Goal: Find specific page/section: Find specific page/section

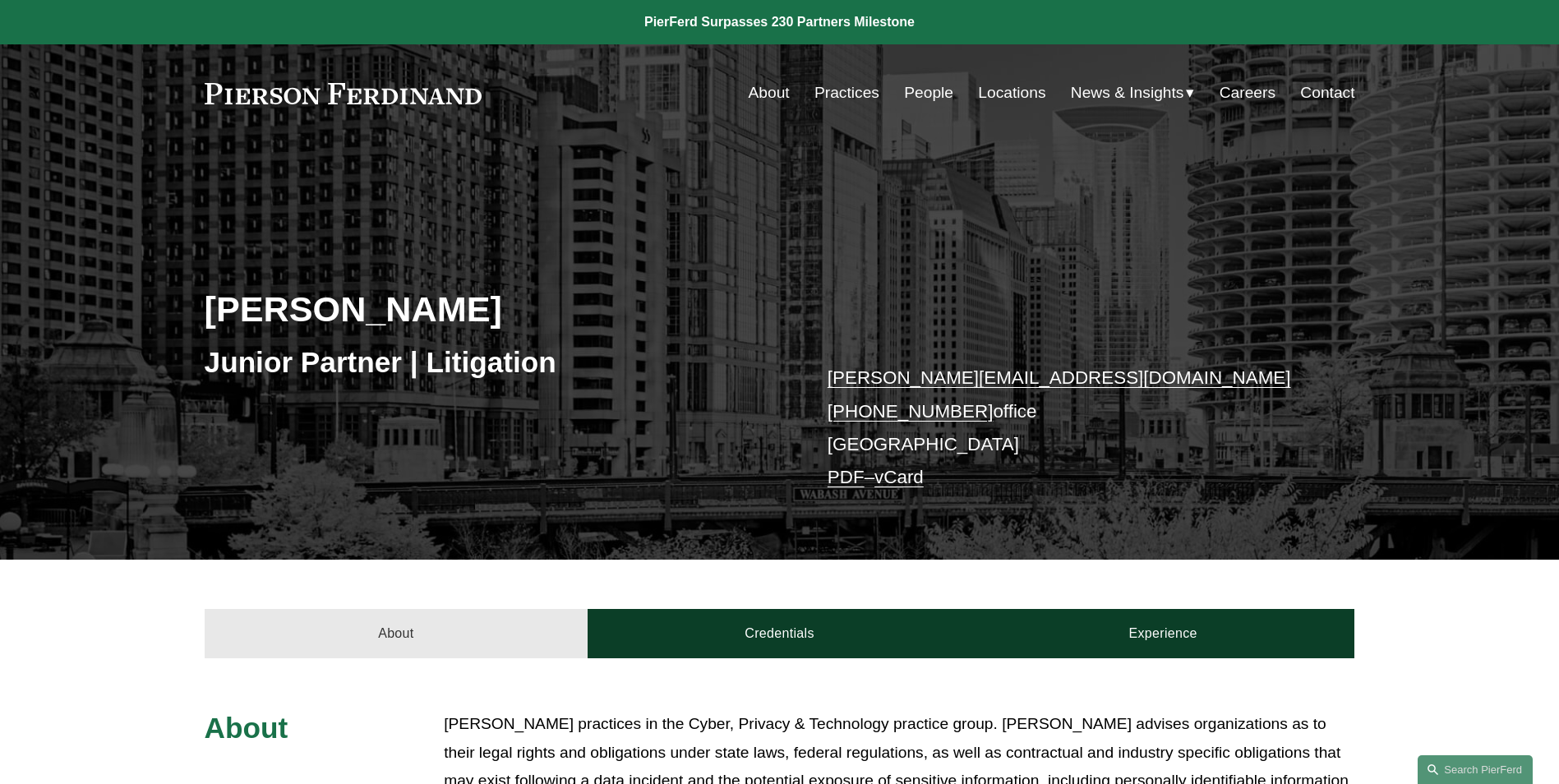
scroll to position [334, 0]
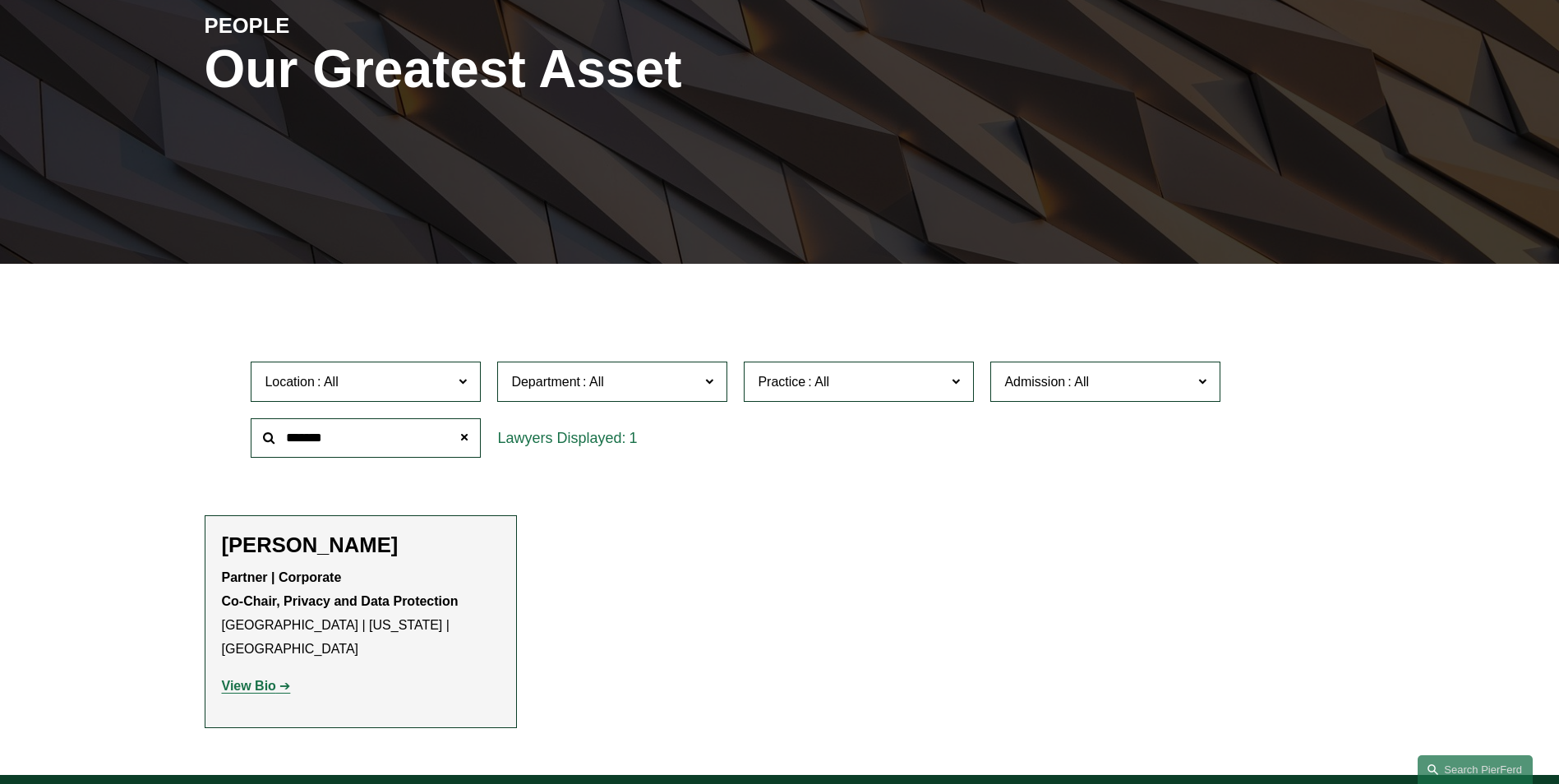
scroll to position [237, 0]
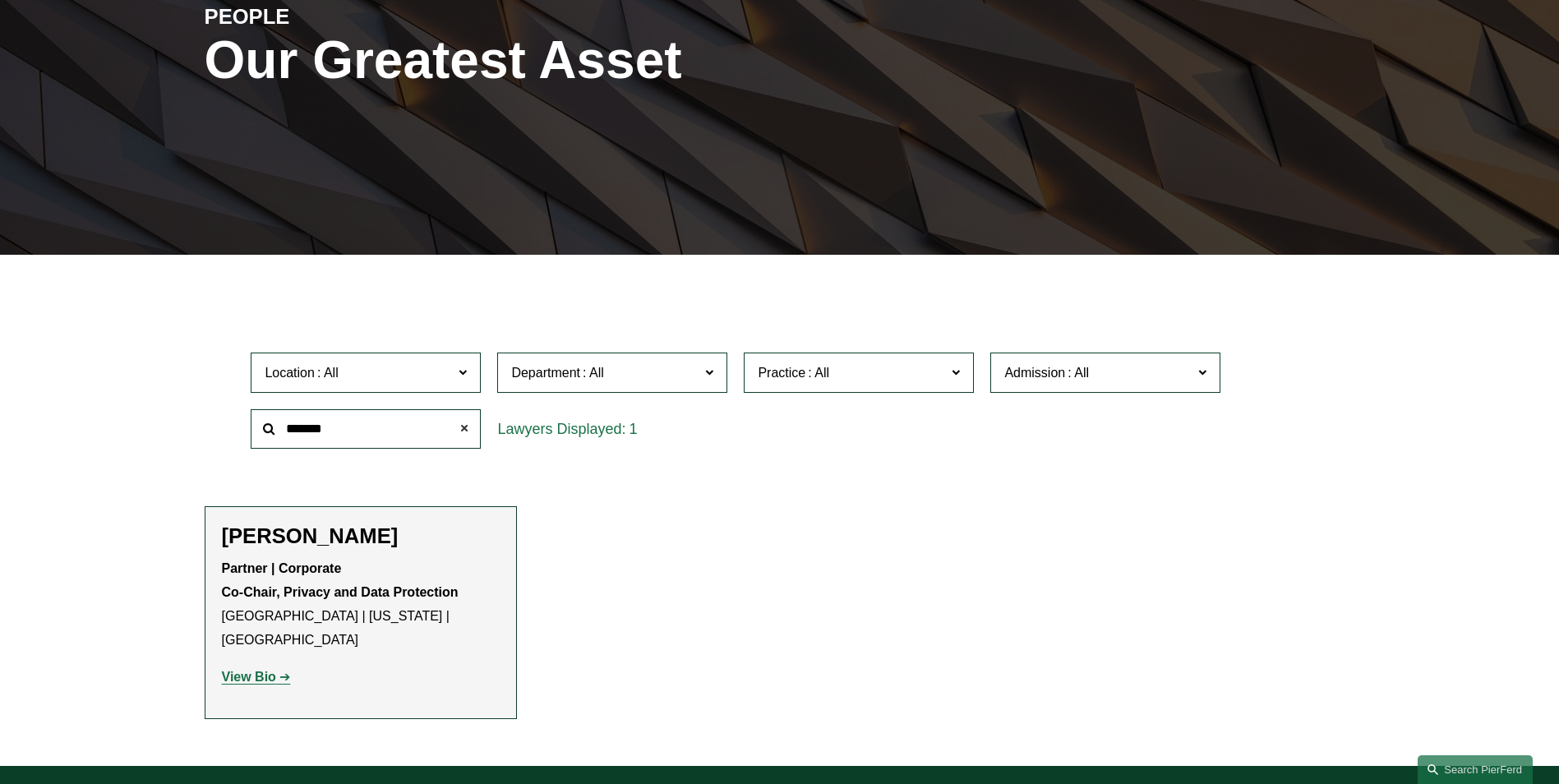
click at [467, 430] on span at bounding box center [463, 428] width 33 height 33
click at [366, 437] on input "text" at bounding box center [365, 428] width 230 height 40
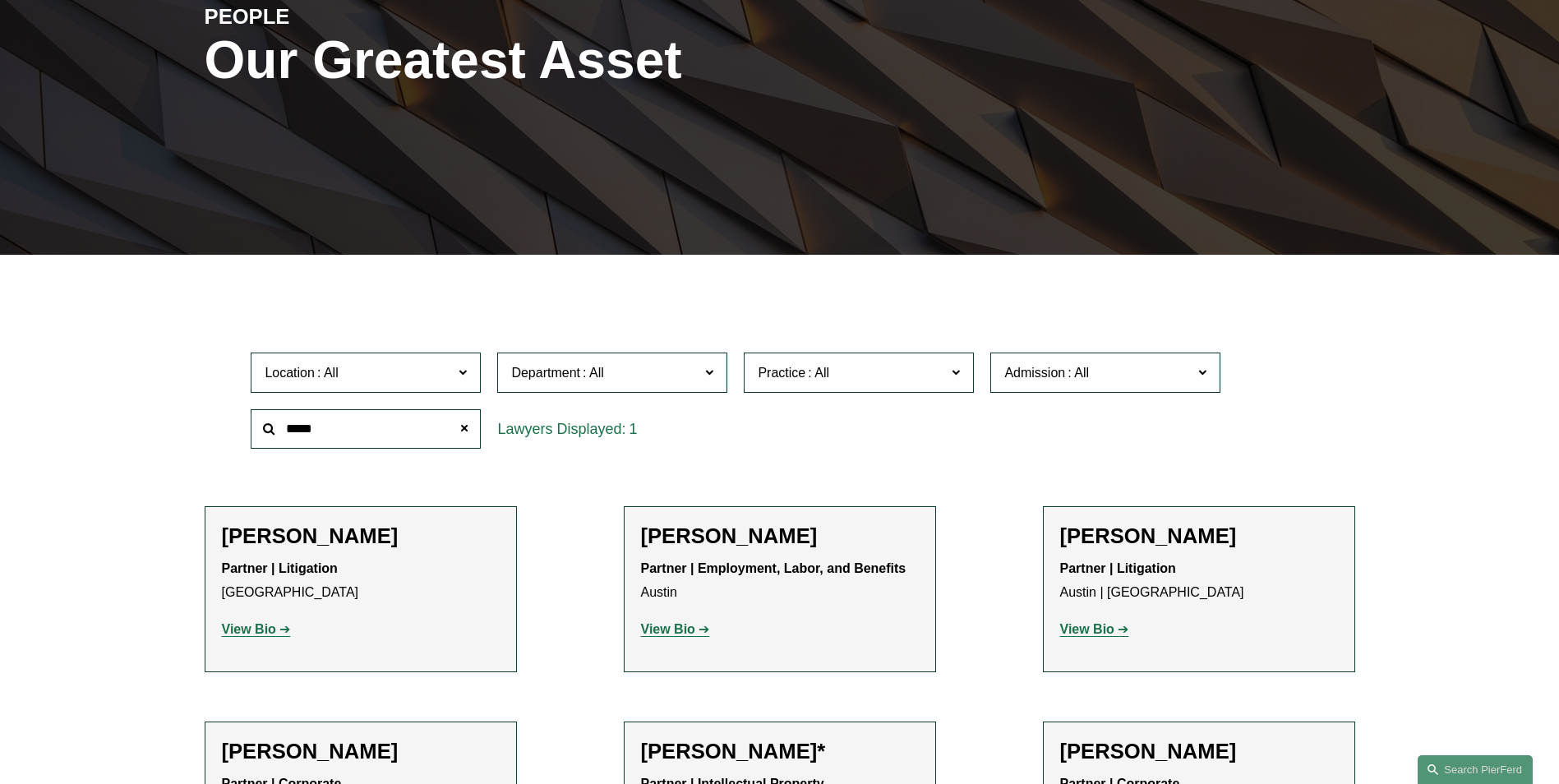
type input "*****"
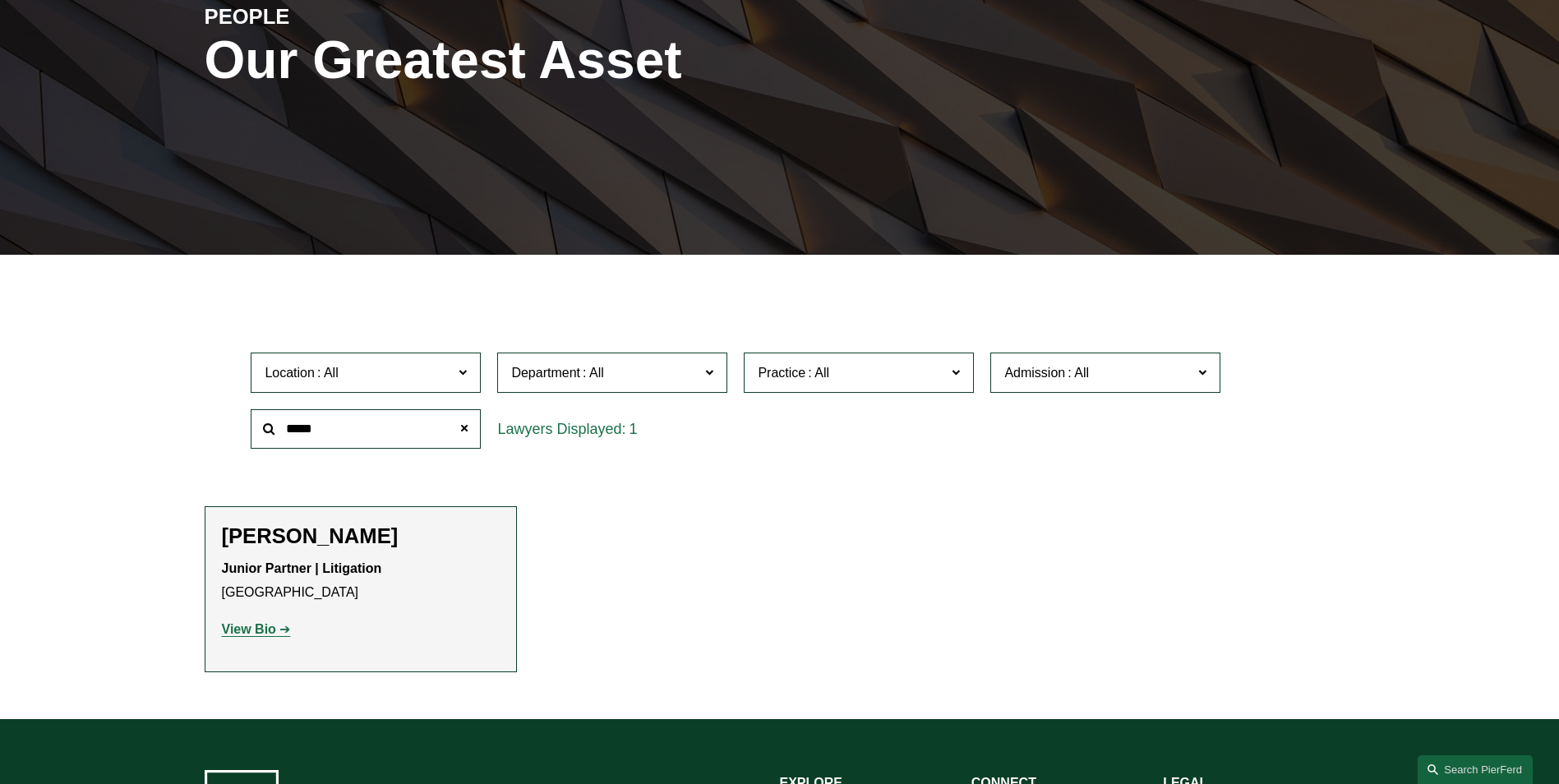
click at [239, 635] on strong "View Bio" at bounding box center [248, 628] width 54 height 14
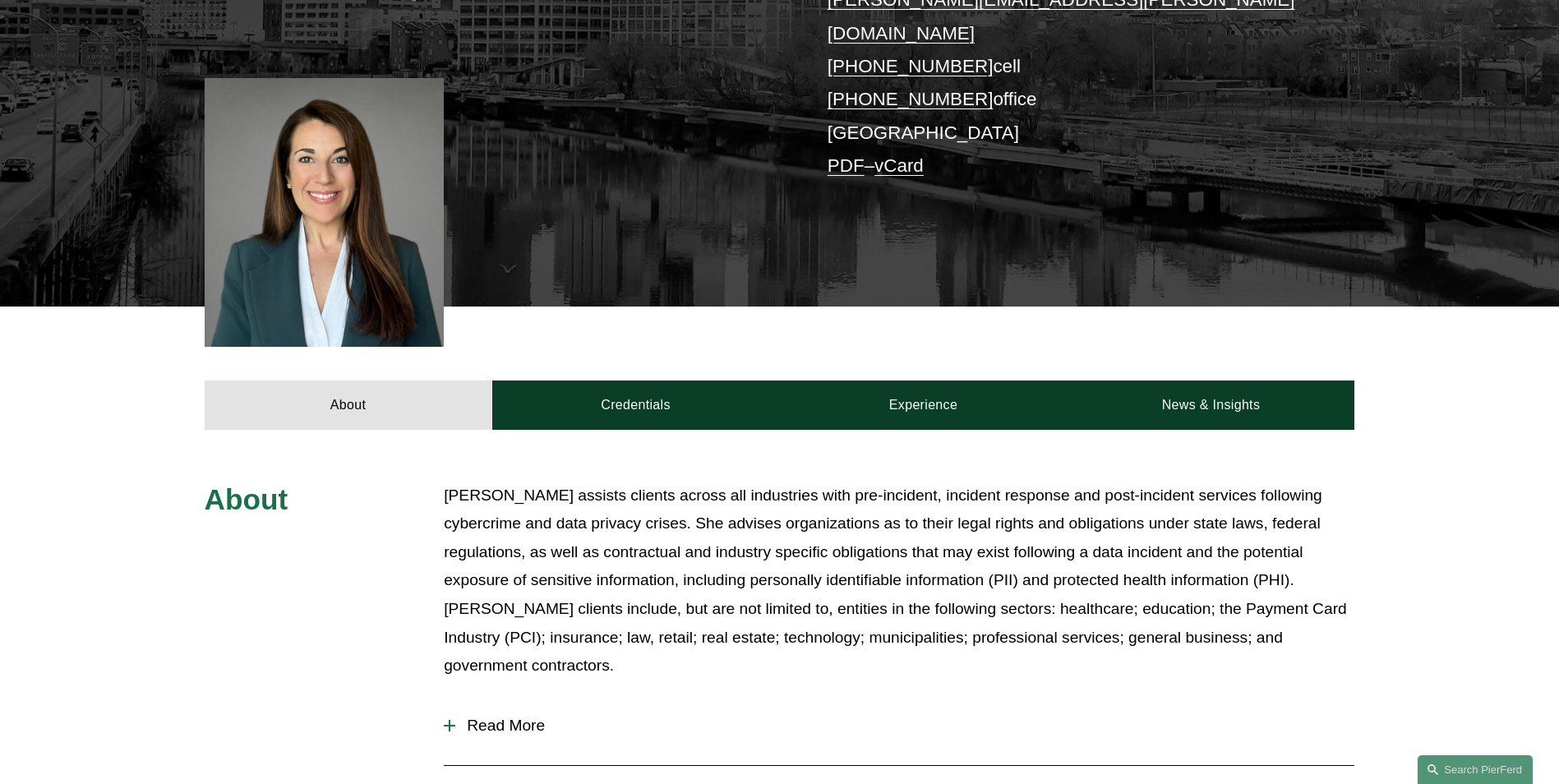
scroll to position [384, 0]
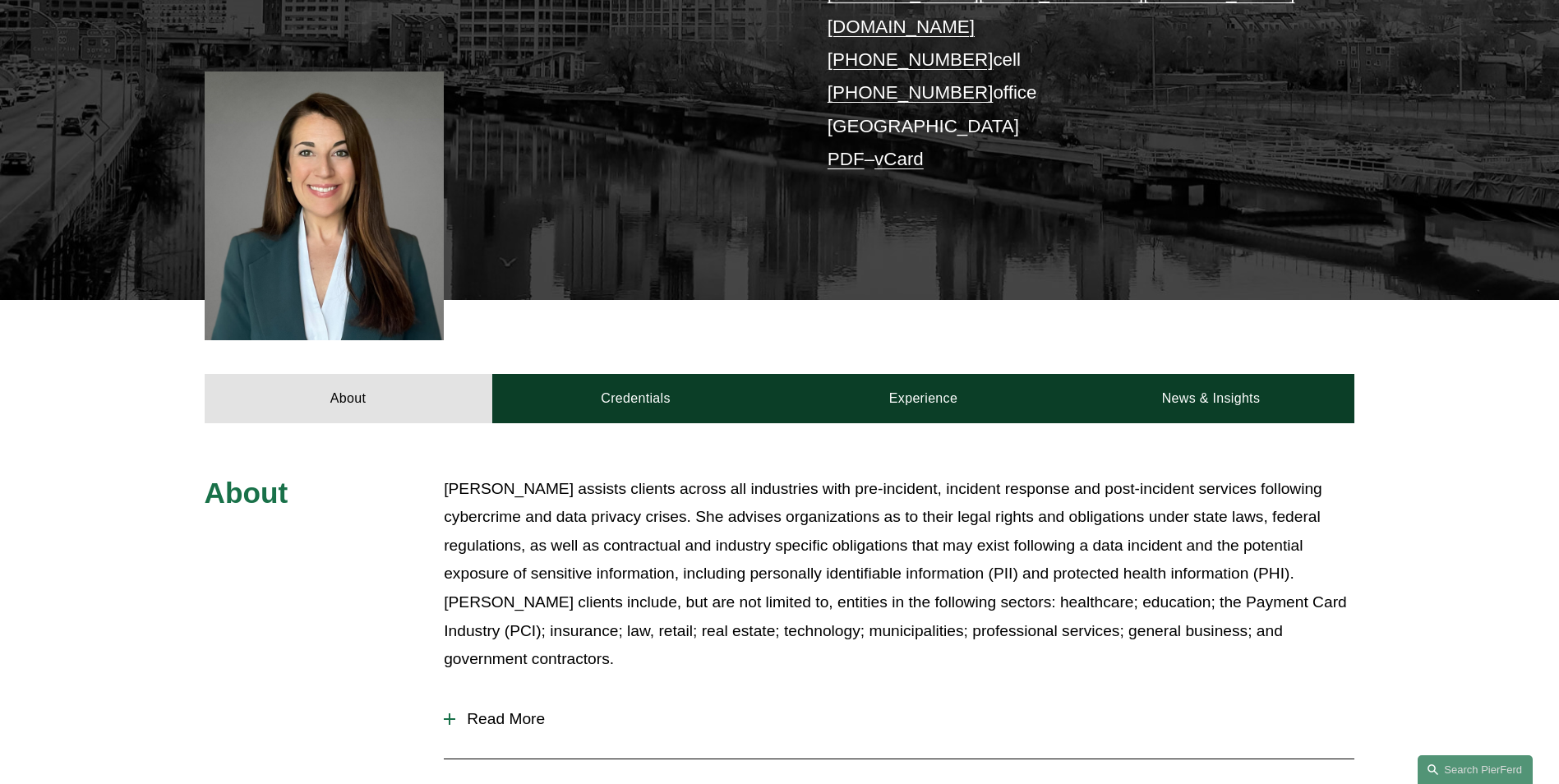
click at [1549, 299] on div "About Credentials Experience News & Insights" at bounding box center [780, 360] width 1559 height 123
